Goal: Browse casually: Explore the website without a specific task or goal

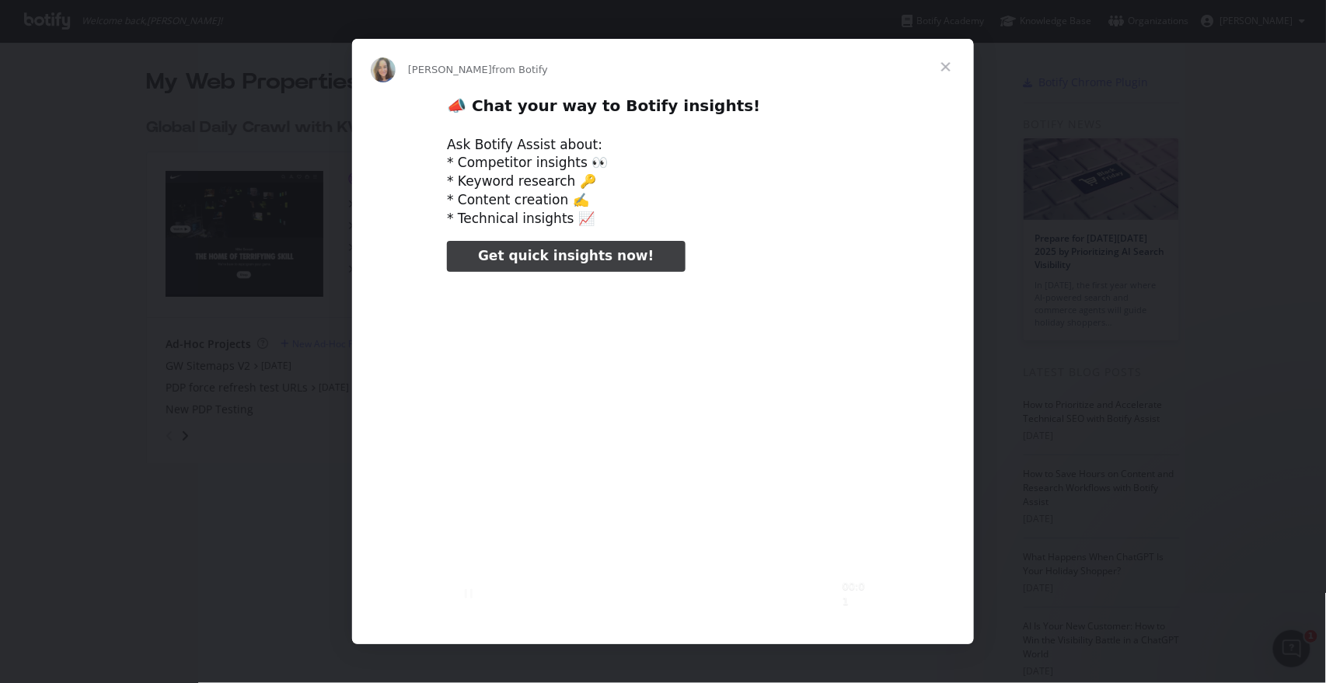
type input "3296666"
click at [950, 69] on span "Close" at bounding box center [946, 67] width 56 height 56
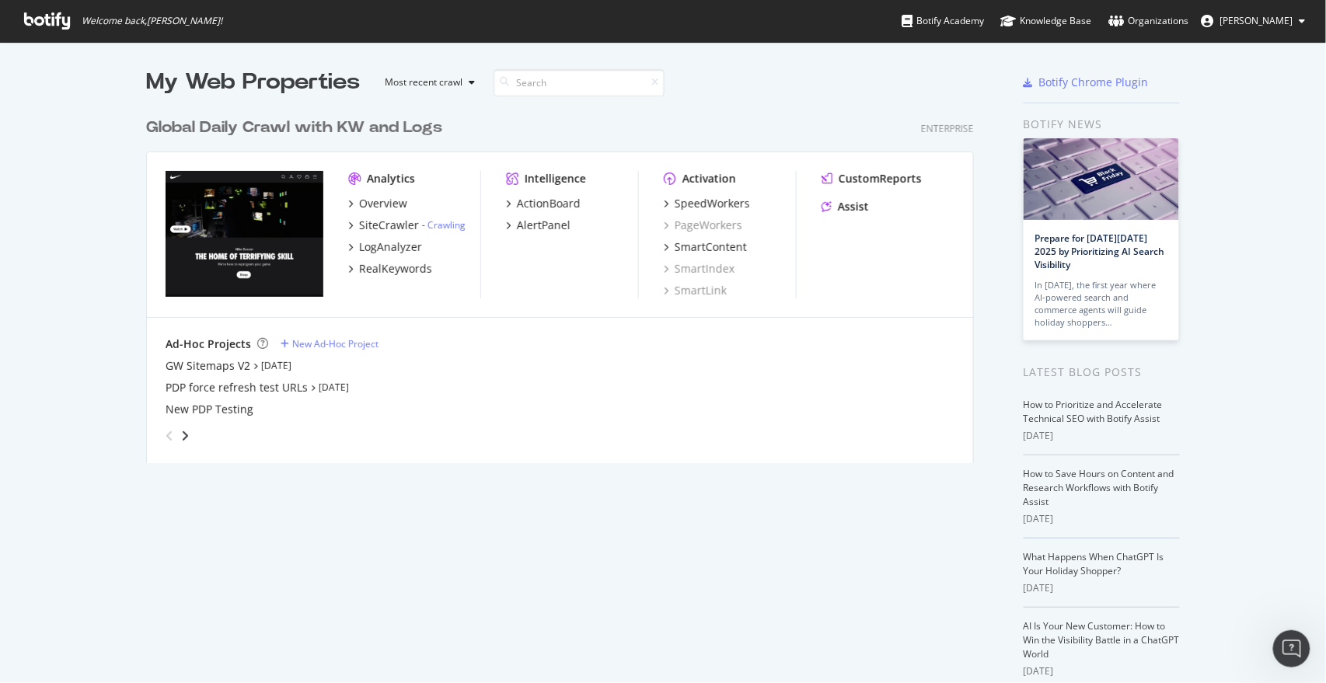
click at [630, 540] on div "My Web Properties Most recent crawl Global Daily Crawl with KW and Logs Enterpr…" at bounding box center [575, 401] width 859 height 668
